Goal: Transaction & Acquisition: Subscribe to service/newsletter

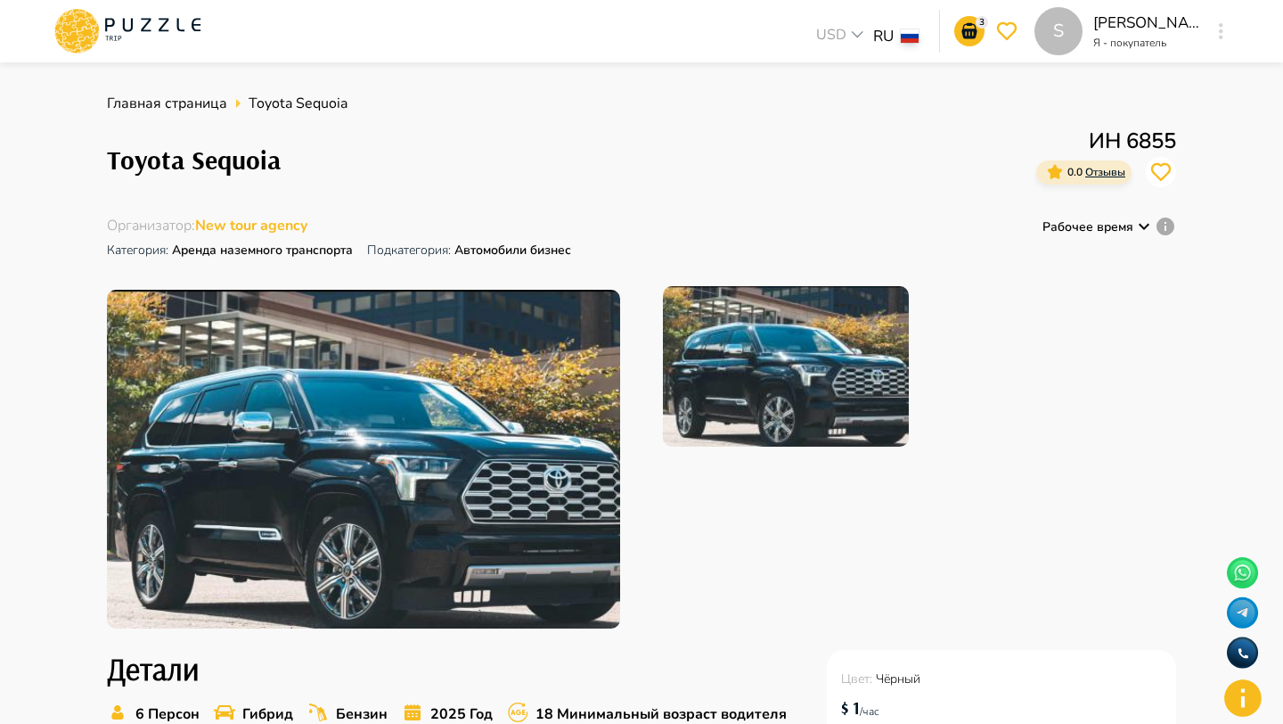
scroll to position [475, 0]
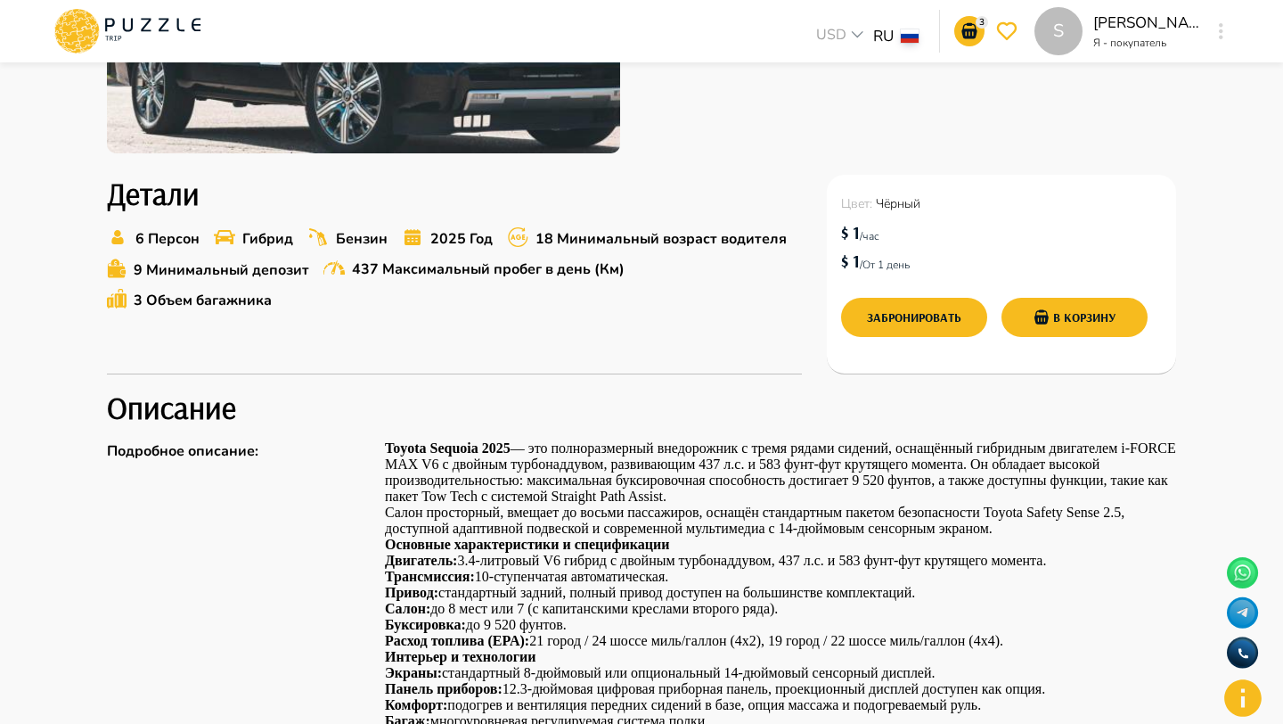
click at [1230, 29] on div "S" at bounding box center [1221, 31] width 20 height 32
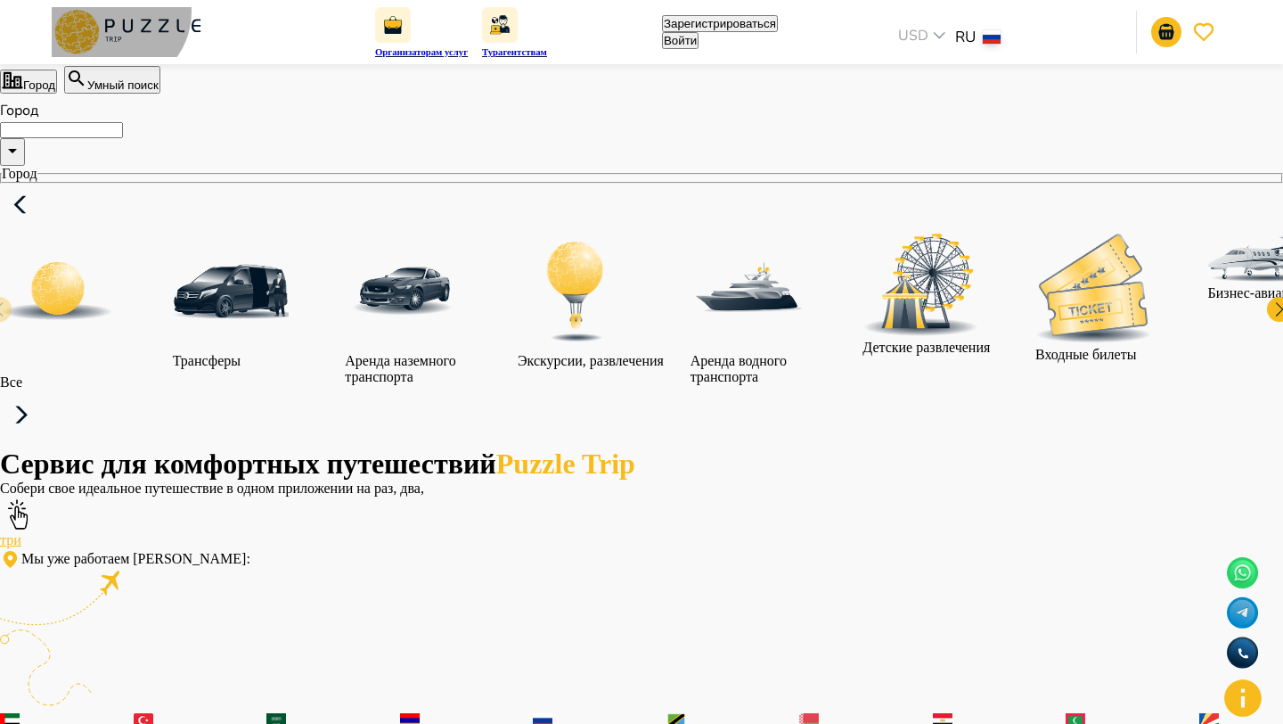
click at [699, 32] on button "Войти" at bounding box center [680, 40] width 37 height 17
type input "**********"
